Goal: Transaction & Acquisition: Purchase product/service

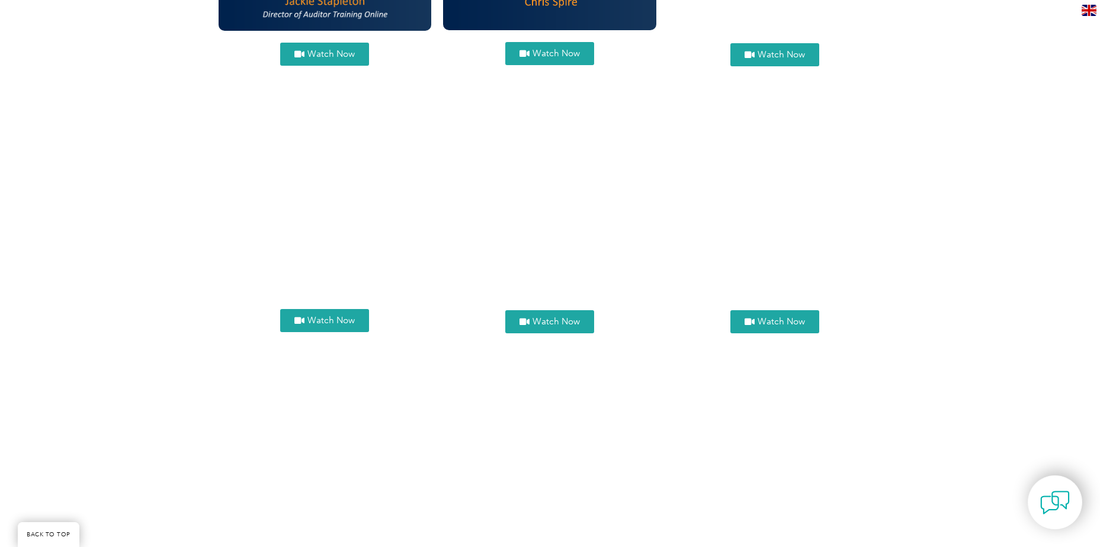
scroll to position [1184, 0]
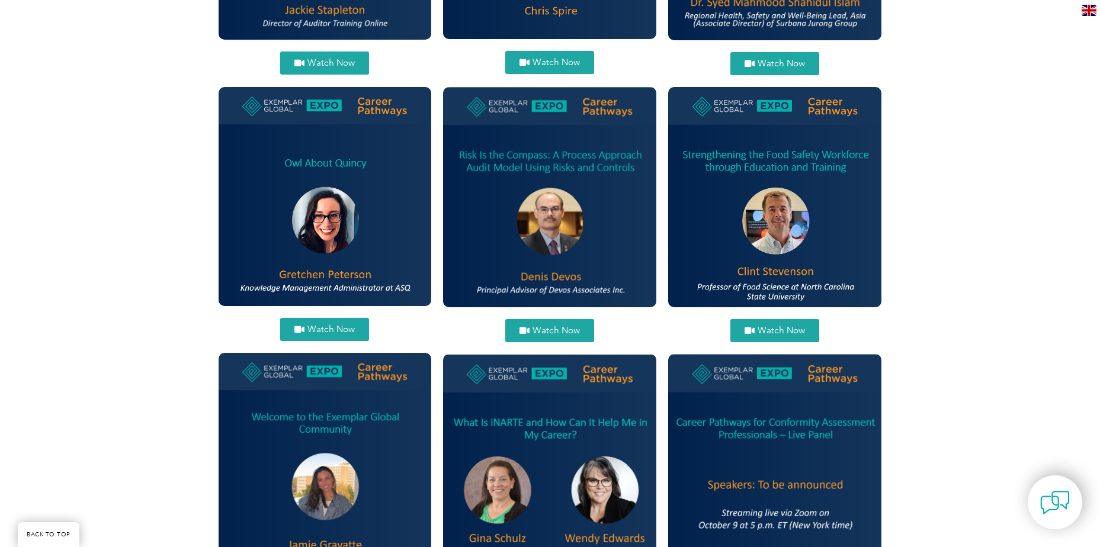
click at [534, 327] on span "Watch Now" at bounding box center [555, 330] width 47 height 9
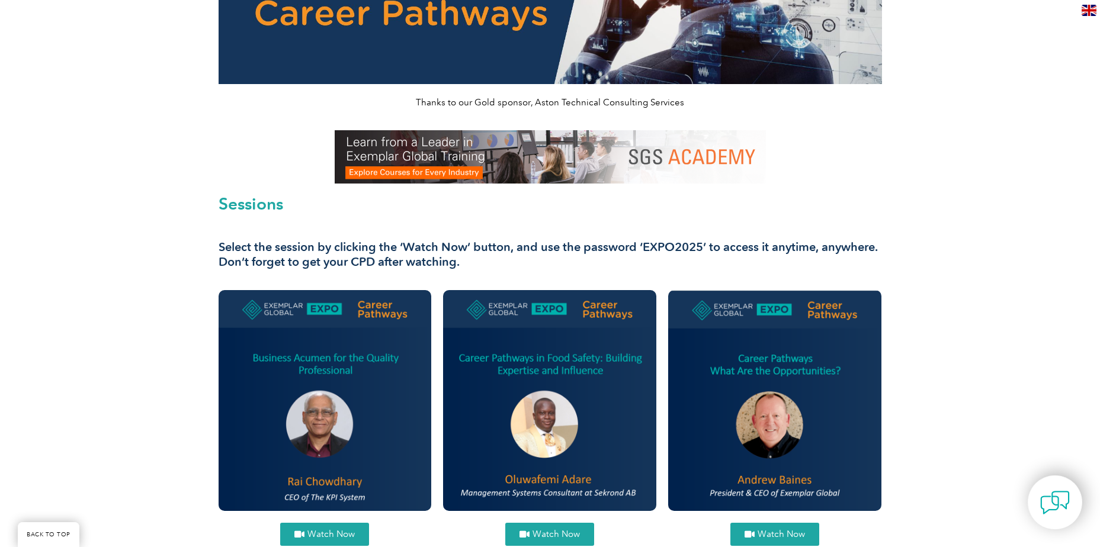
scroll to position [178, 0]
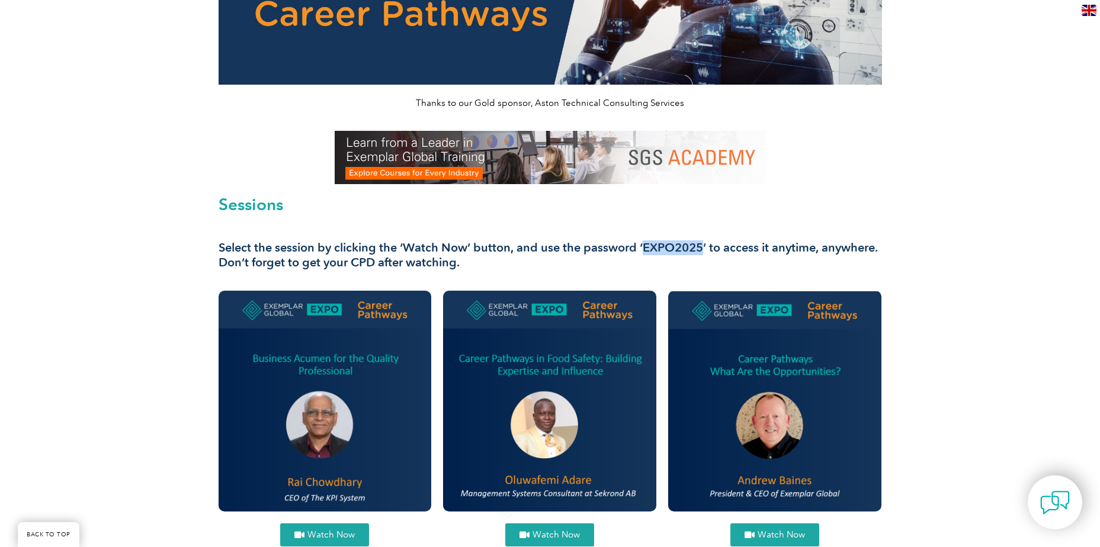
drag, startPoint x: 643, startPoint y: 248, endPoint x: 701, endPoint y: 244, distance: 58.2
click at [701, 244] on h3 "Select the session by clicking the ‘Watch Now’ button, and use the password ‘EX…" at bounding box center [550, 255] width 663 height 30
copy h3 "EXPO2025"
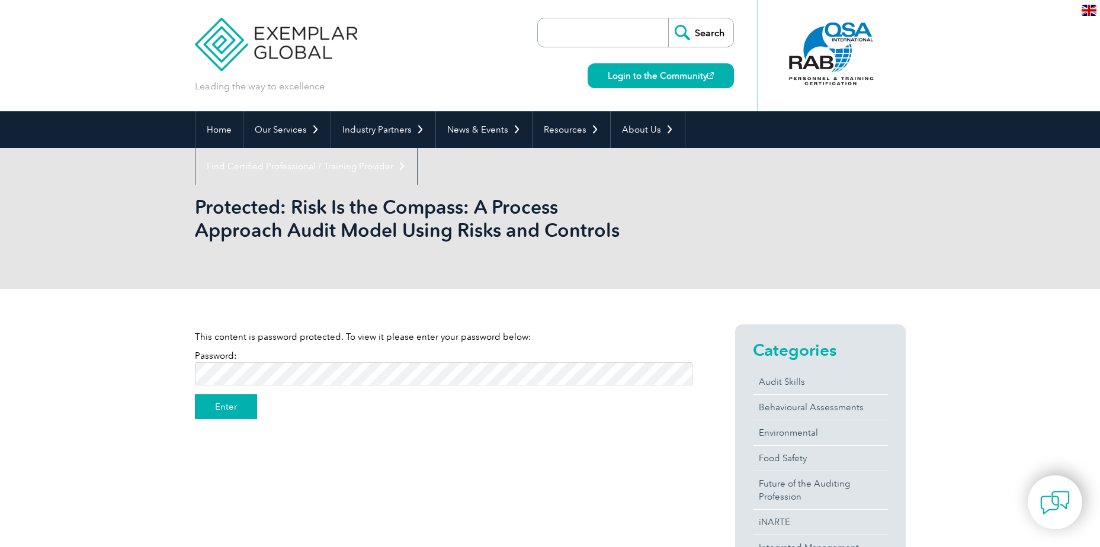
click at [210, 407] on input "Enter" at bounding box center [226, 406] width 62 height 25
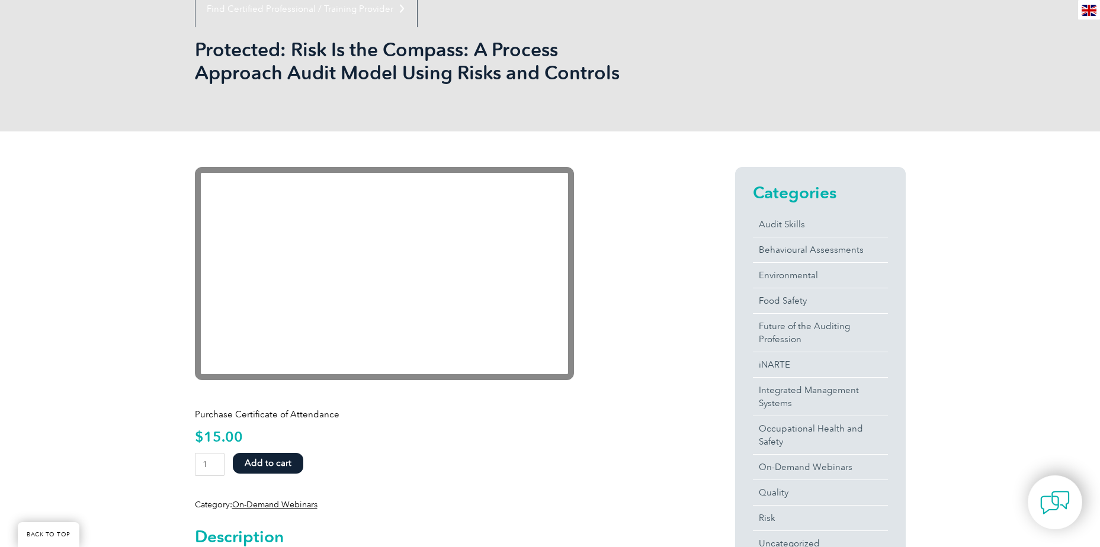
scroll to position [237, 0]
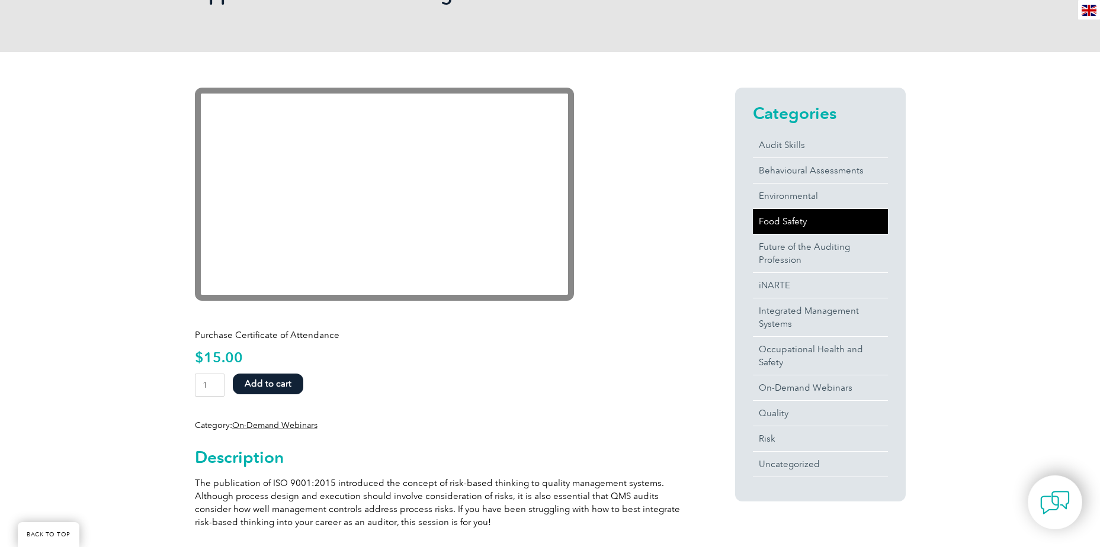
click at [781, 223] on link "Food Safety" at bounding box center [820, 221] width 135 height 25
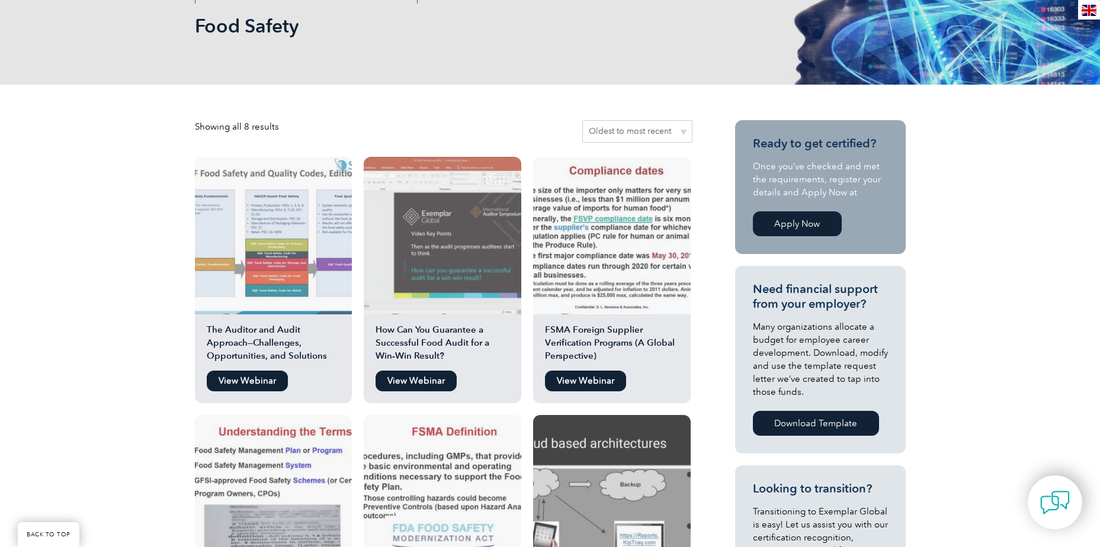
scroll to position [237, 0]
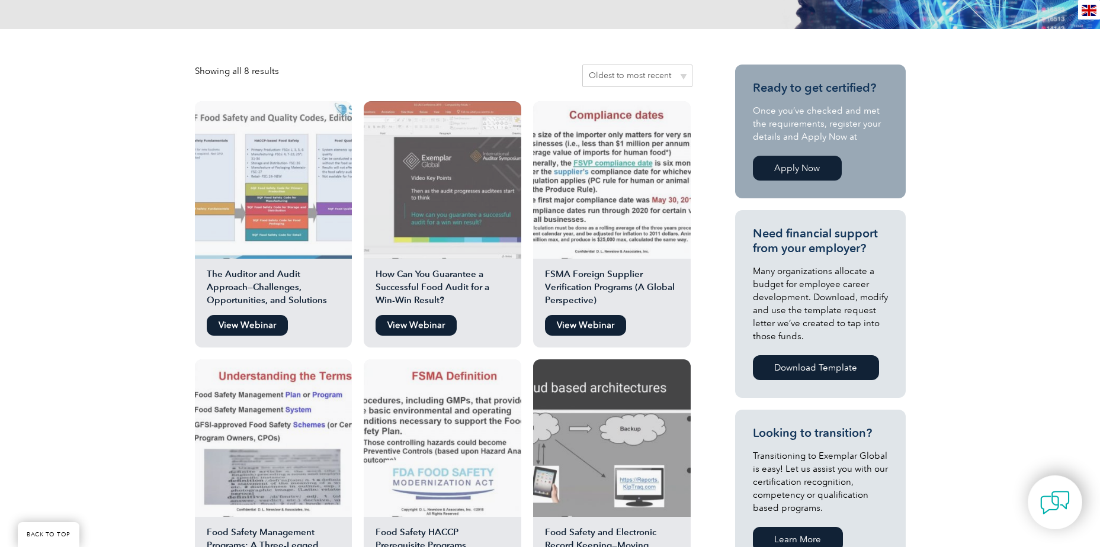
click at [249, 326] on link "View Webinar" at bounding box center [247, 325] width 81 height 21
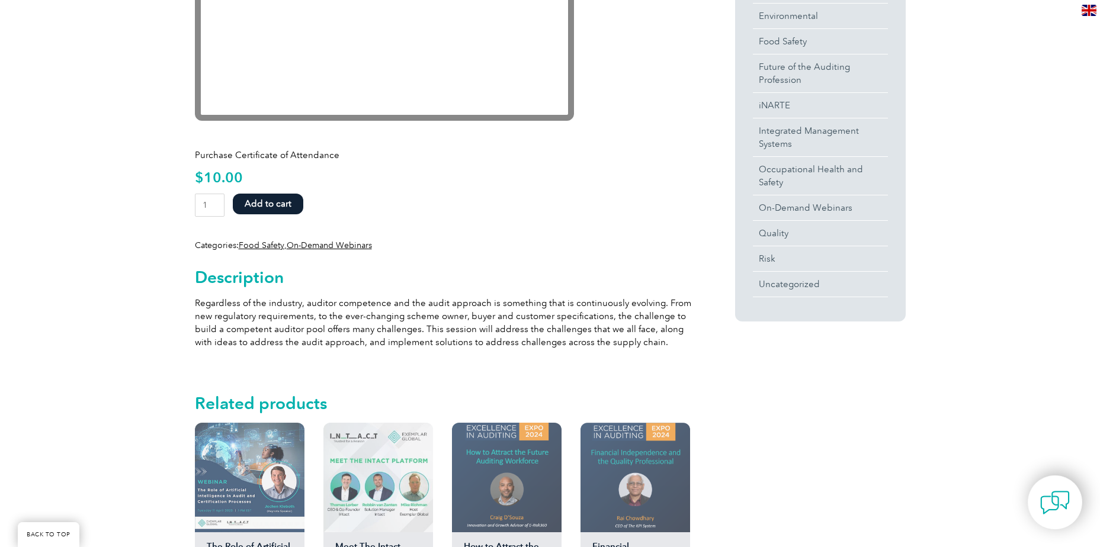
scroll to position [178, 0]
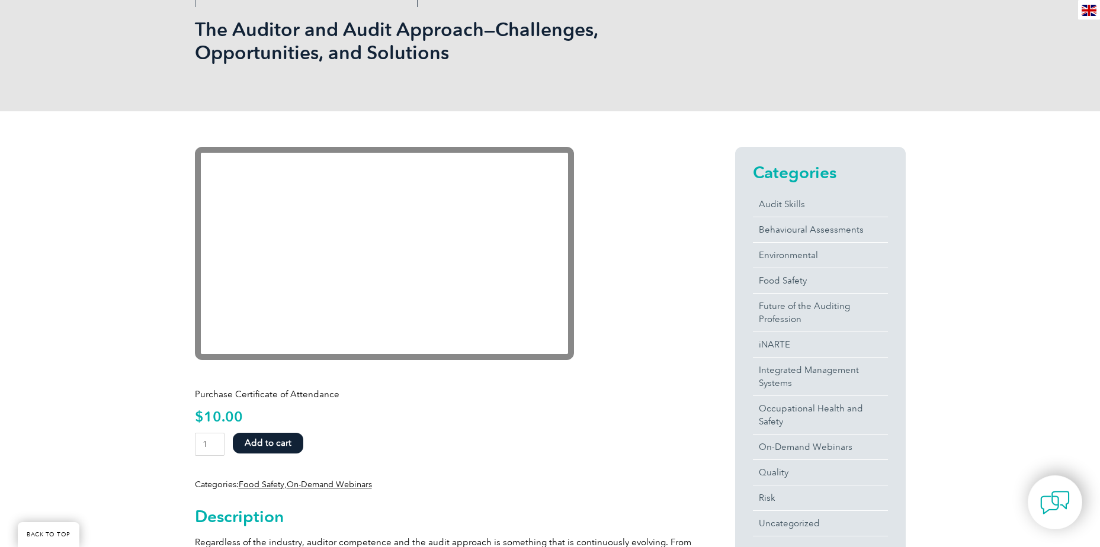
click at [628, 259] on div "Purchase Certificate of Attendance $ 10.00 The Auditor and Audit Approach—Chall…" at bounding box center [443, 517] width 497 height 741
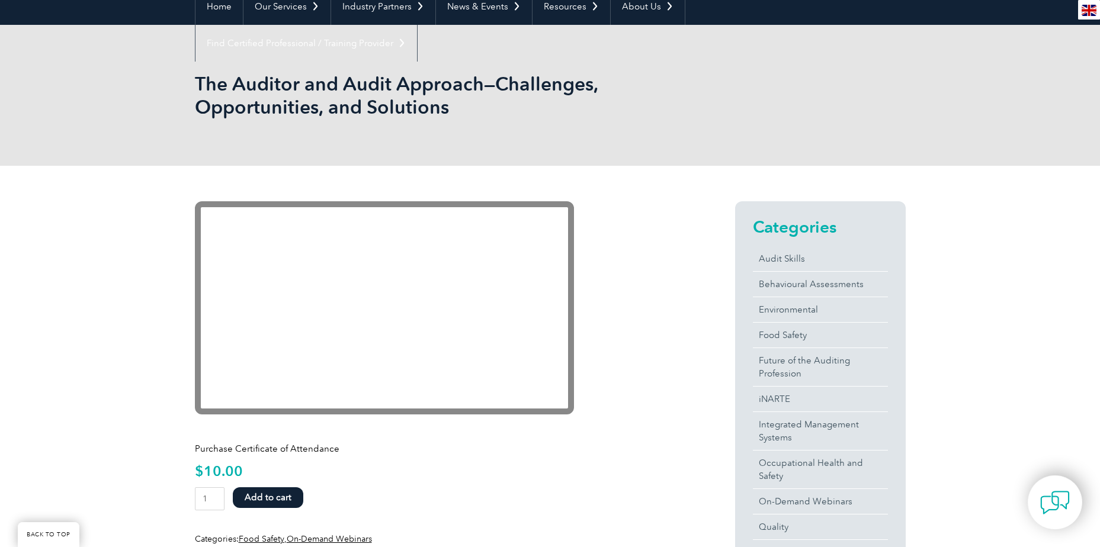
scroll to position [118, 0]
